Goal: Task Accomplishment & Management: Manage account settings

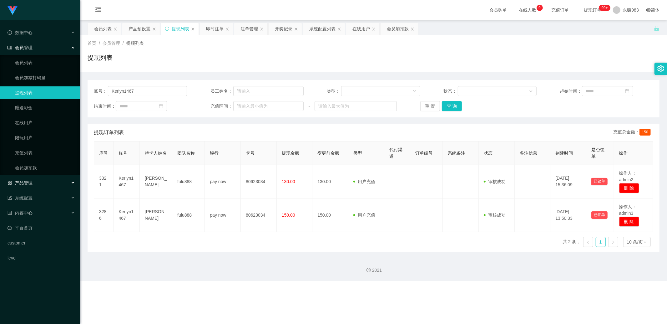
click at [36, 181] on div "产品管理" at bounding box center [40, 182] width 80 height 13
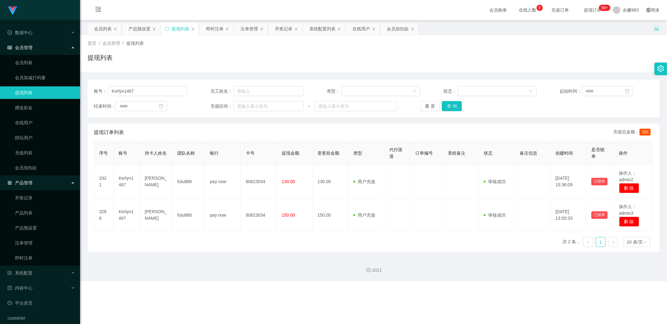
click at [36, 181] on div "产品管理" at bounding box center [40, 182] width 80 height 13
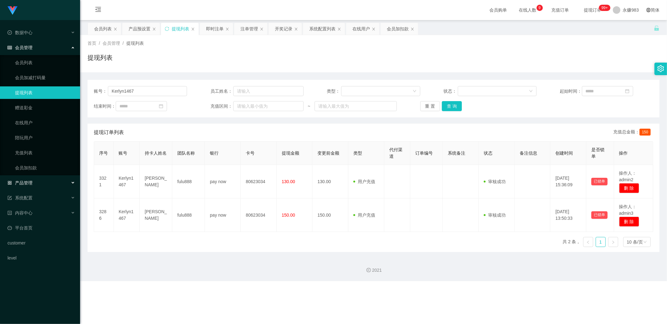
click at [44, 186] on div "产品管理" at bounding box center [40, 182] width 80 height 13
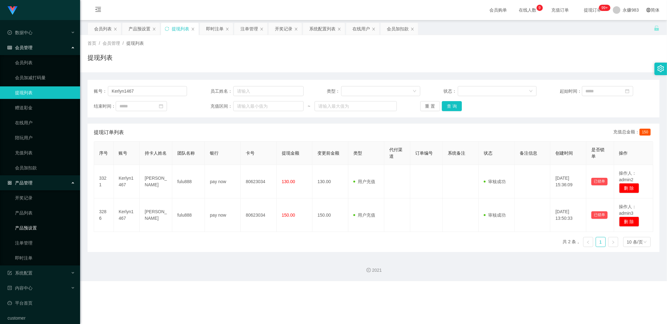
click at [42, 229] on link "产品预设置" at bounding box center [45, 228] width 60 height 13
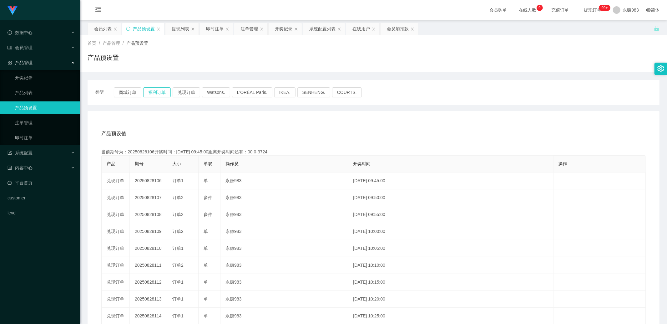
click at [156, 91] on button "福利订单" at bounding box center [157, 92] width 28 height 10
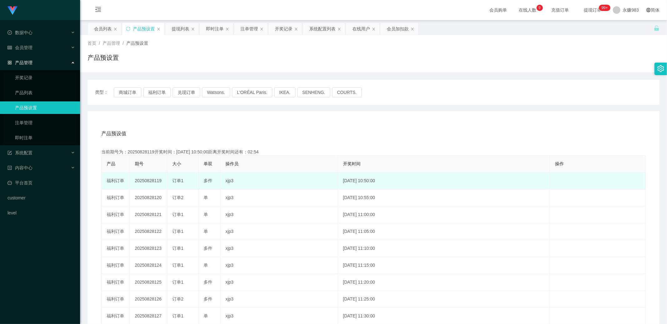
drag, startPoint x: 152, startPoint y: 180, endPoint x: 163, endPoint y: 181, distance: 10.8
click at [163, 181] on td "20250828119" at bounding box center [149, 180] width 38 height 17
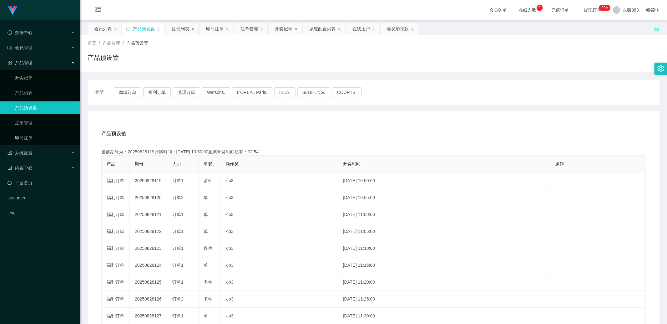
copy td "119"
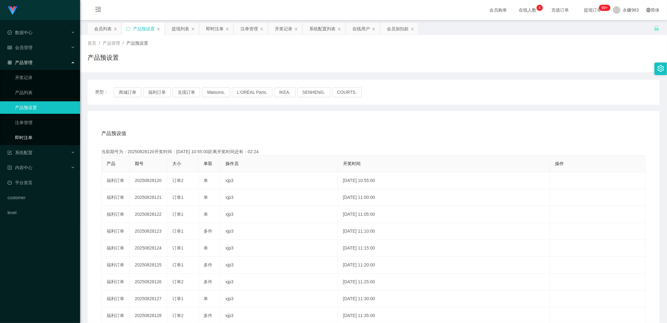
click at [35, 140] on link "即时注单" at bounding box center [45, 137] width 60 height 13
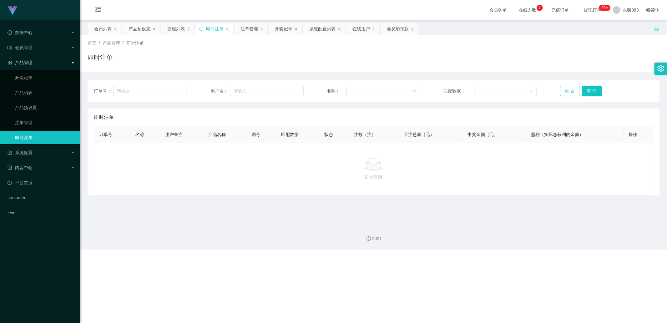
click at [568, 92] on button "重 置" at bounding box center [570, 91] width 20 height 10
click at [49, 126] on link "注单管理" at bounding box center [45, 122] width 60 height 13
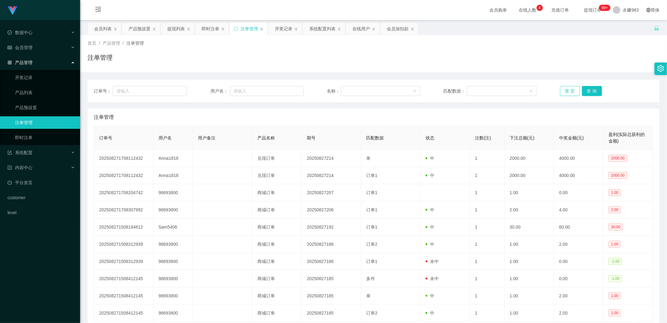
click at [560, 90] on button "重 置" at bounding box center [570, 91] width 20 height 10
click at [35, 46] on div "会员管理" at bounding box center [40, 47] width 80 height 13
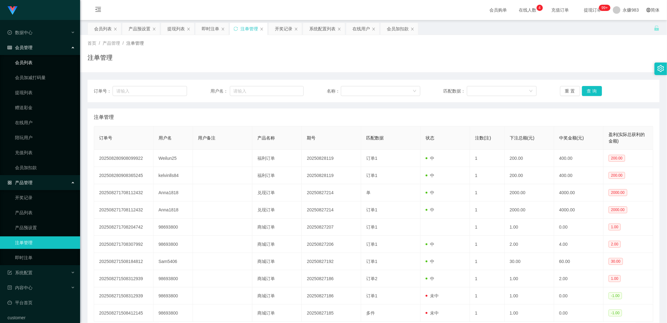
click at [27, 68] on link "会员列表" at bounding box center [45, 62] width 60 height 13
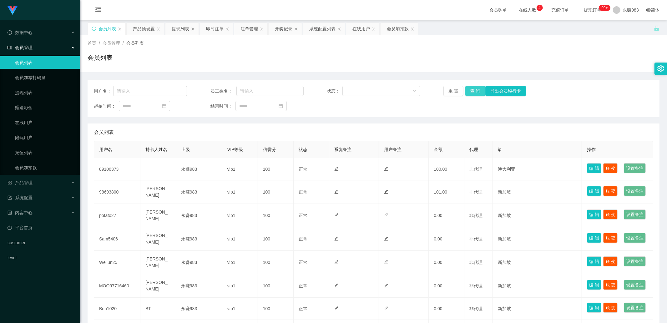
click at [473, 89] on button "查 询" at bounding box center [476, 91] width 20 height 10
click at [25, 95] on link "提现列表" at bounding box center [45, 92] width 60 height 13
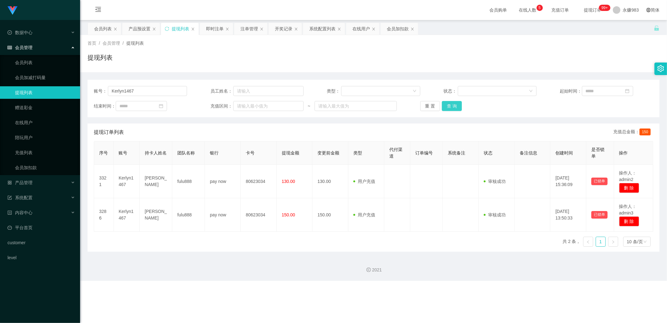
click at [459, 106] on button "查 询" at bounding box center [452, 106] width 20 height 10
click at [161, 85] on div "账号： Kerlyn1467 员工姓名： 类型： 状态： 起始时间： 结束时间： 充值区间： ~ 重 置 查 询" at bounding box center [374, 99] width 572 height 38
click at [160, 88] on input "Kerlyn1467" at bounding box center [147, 91] width 79 height 10
click at [447, 105] on button "查 询" at bounding box center [452, 106] width 20 height 10
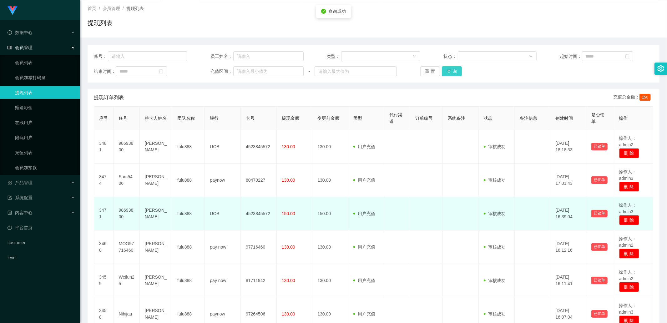
scroll to position [69, 0]
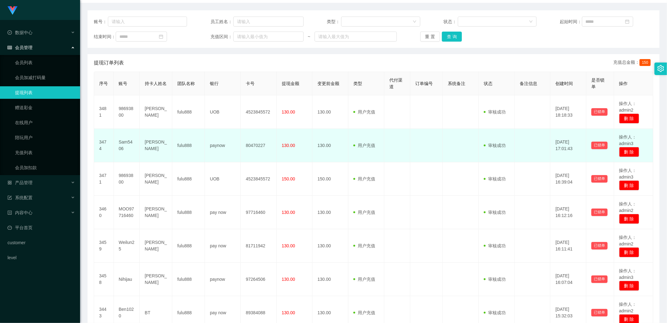
click at [152, 144] on td "[PERSON_NAME]" at bounding box center [156, 145] width 33 height 33
copy td "[PERSON_NAME]"
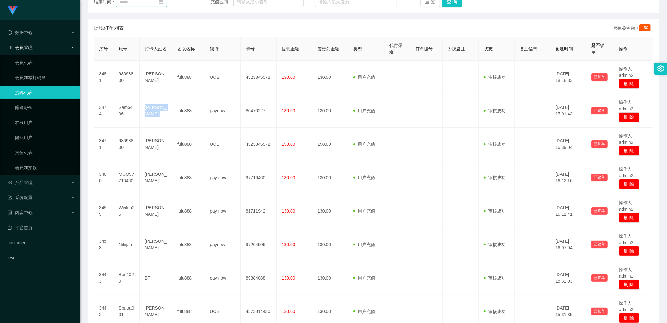
scroll to position [0, 0]
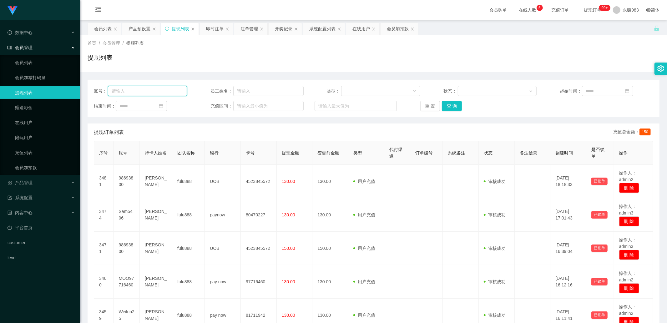
click at [151, 93] on input "text" at bounding box center [147, 91] width 79 height 10
paste input "Anna1818"
type input "Anna1818"
click at [451, 106] on button "查 询" at bounding box center [452, 106] width 20 height 10
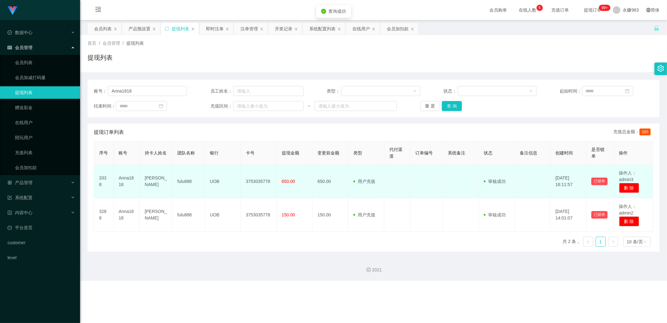
click at [154, 181] on td "[PERSON_NAME]" at bounding box center [156, 181] width 33 height 33
copy td "[PERSON_NAME]"
